Goal: Transaction & Acquisition: Purchase product/service

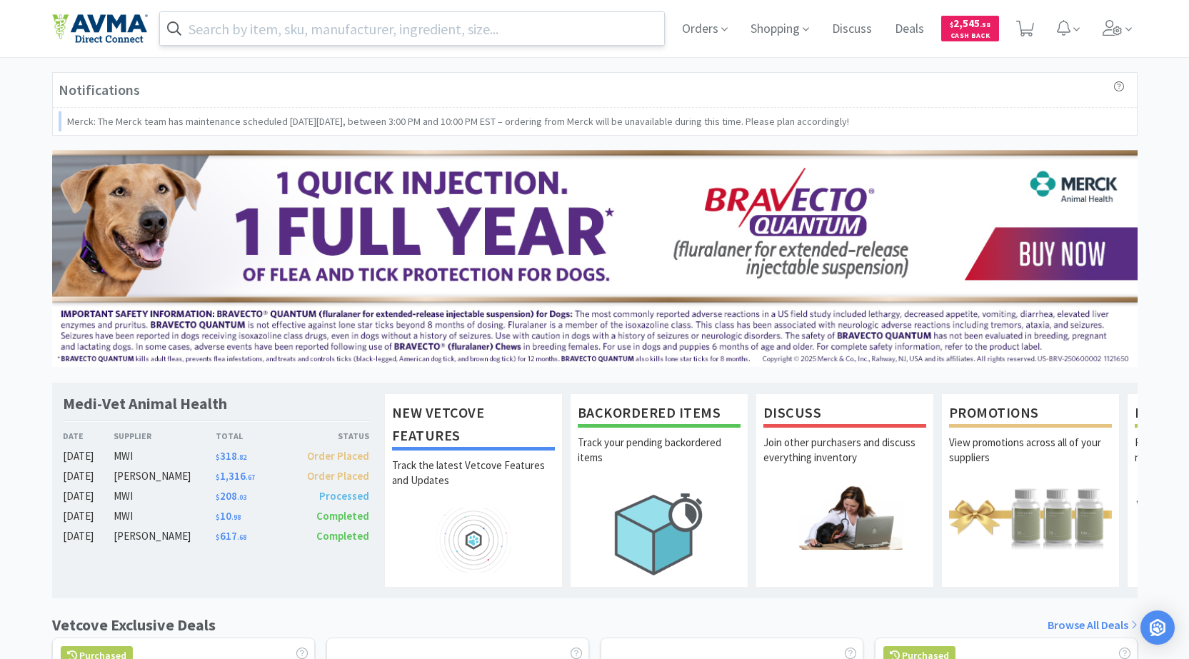
click at [464, 31] on input "text" at bounding box center [412, 28] width 505 height 33
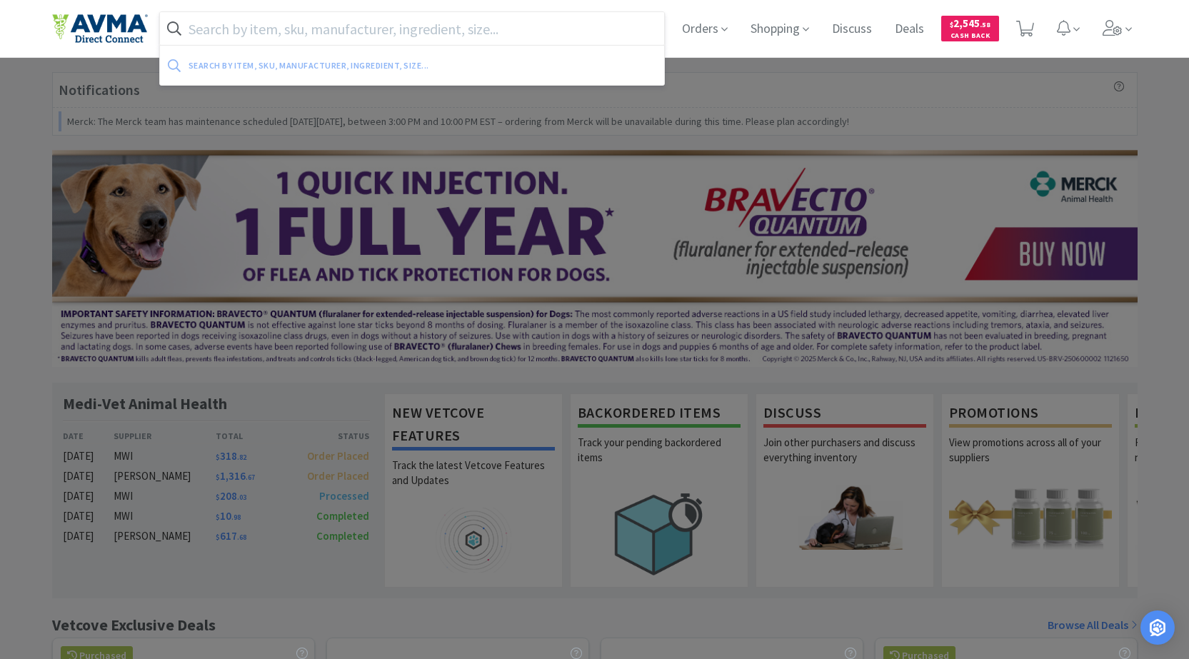
paste input "Oculenis BioHAnce Ocular Repair GEL 3 ml"
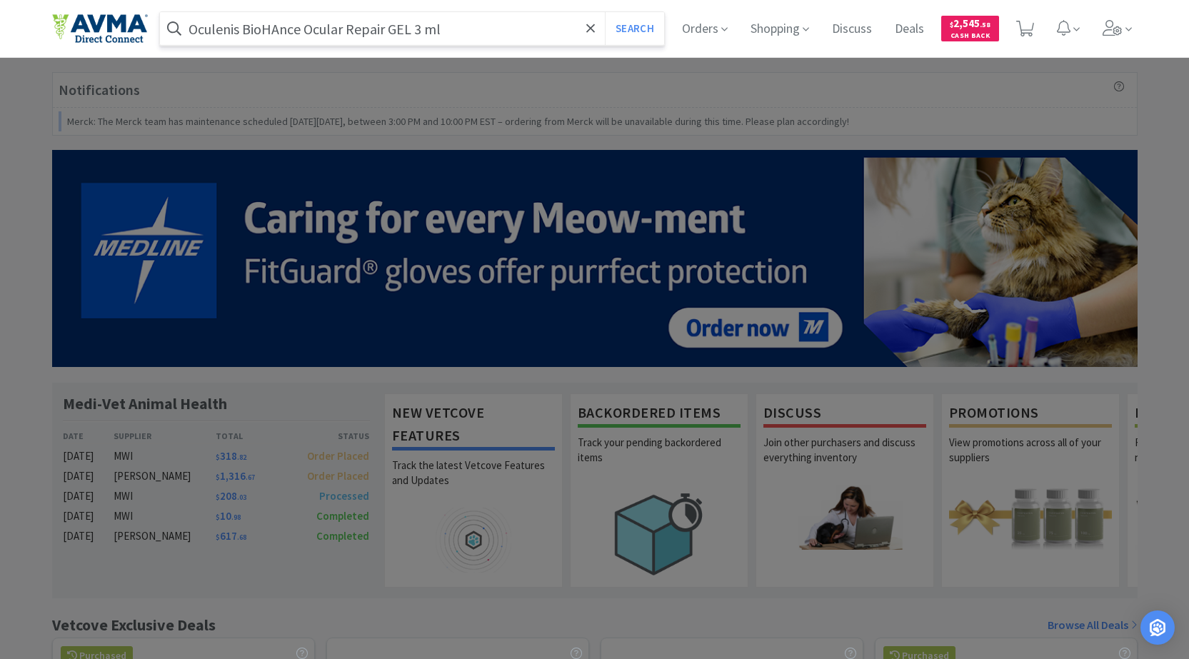
type input "Oculenis BioHAnce Ocular Repair GEL 3 ml"
click at [605, 12] on button "Search" at bounding box center [634, 28] width 59 height 33
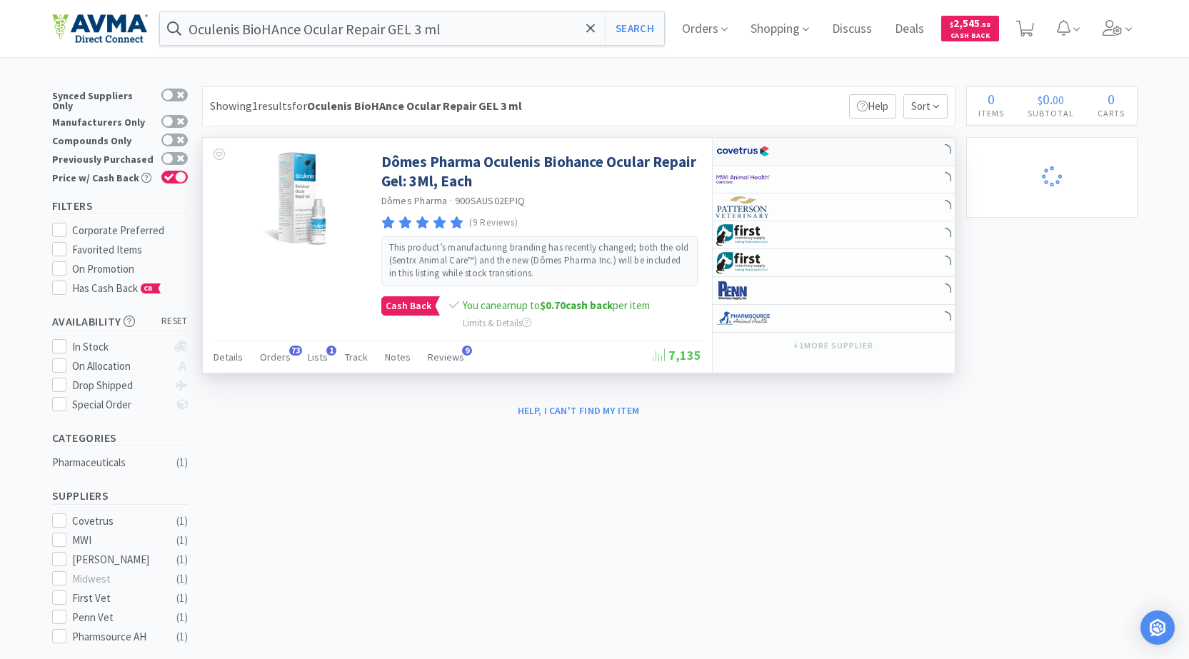
select select "1"
select select "3"
select select "1"
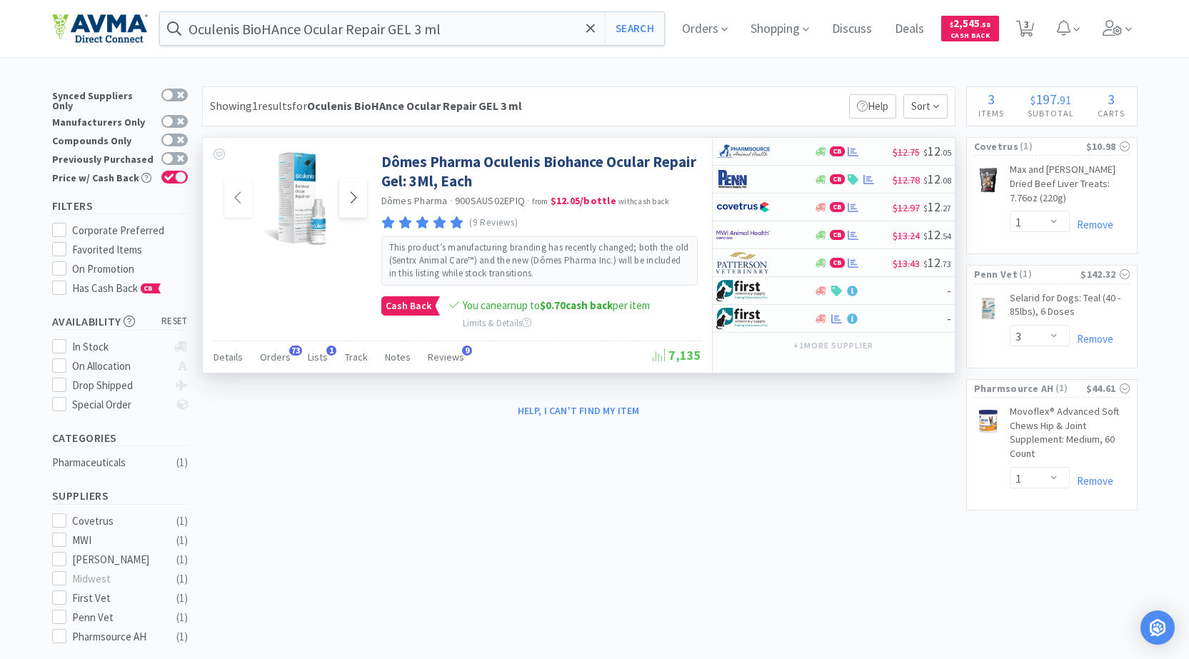
click at [357, 194] on icon at bounding box center [353, 197] width 11 height 17
click at [355, 193] on icon at bounding box center [353, 197] width 11 height 17
